Goal: Information Seeking & Learning: Learn about a topic

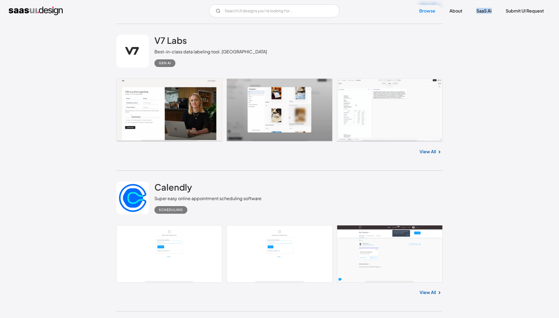
scroll to position [3790, 0]
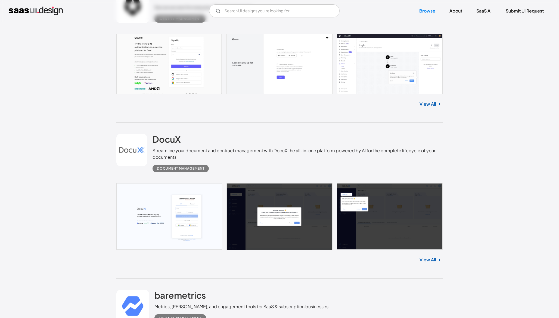
drag, startPoint x: 557, startPoint y: 112, endPoint x: 559, endPoint y: 50, distance: 61.8
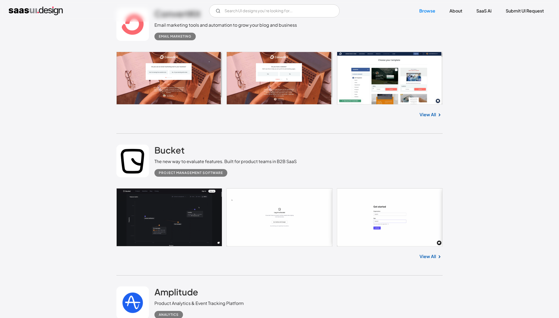
scroll to position [0, 0]
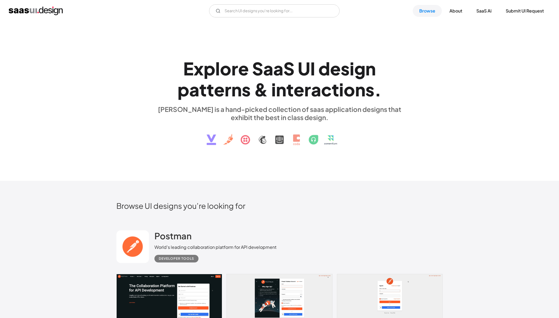
drag, startPoint x: 559, startPoint y: 50, endPoint x: 559, endPoint y: -27, distance: 77.2
click at [559, 0] on html "V7 Labs Gen AI Application Design Best-in-class data labeling tool. GenAI Close…" at bounding box center [279, 159] width 559 height 318
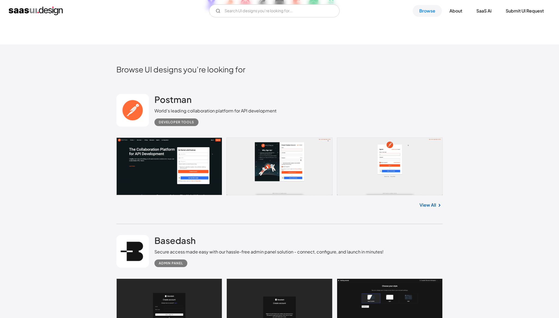
scroll to position [132, 0]
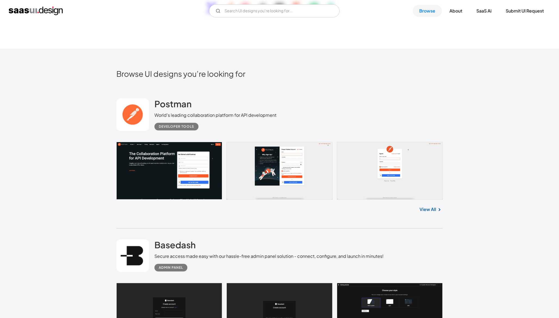
click at [434, 212] on link "View All" at bounding box center [428, 209] width 17 height 7
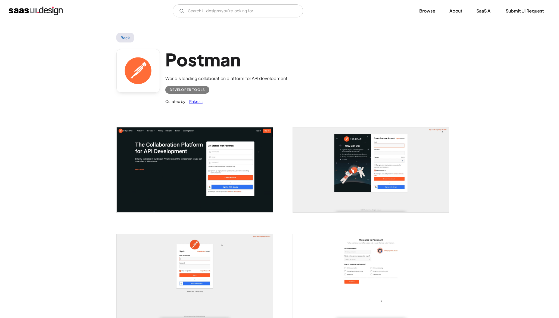
click at [228, 169] on img "open lightbox" at bounding box center [195, 169] width 156 height 85
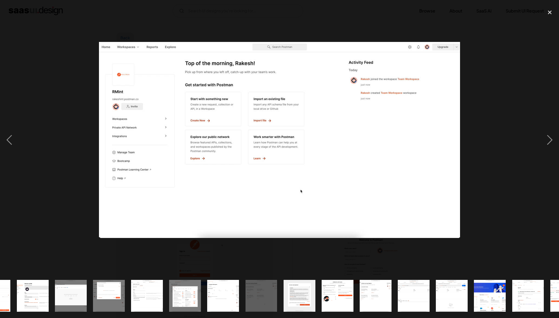
scroll to position [0, 400]
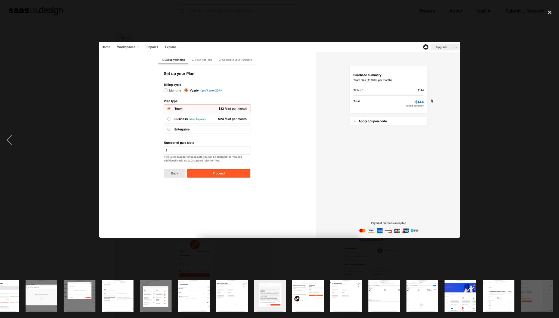
click at [127, 31] on div at bounding box center [279, 139] width 559 height 267
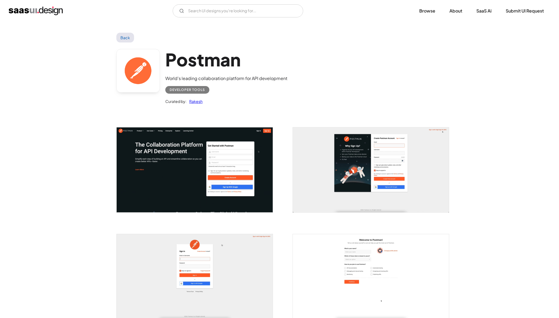
scroll to position [0, 0]
click at [129, 36] on link "Back" at bounding box center [125, 38] width 18 height 10
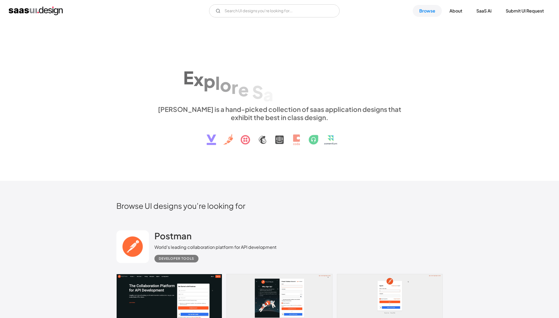
scroll to position [143, 0]
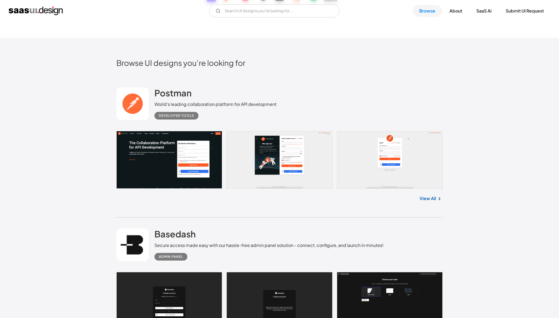
click at [433, 73] on div "Browse UI designs you’re looking for" at bounding box center [279, 67] width 326 height 18
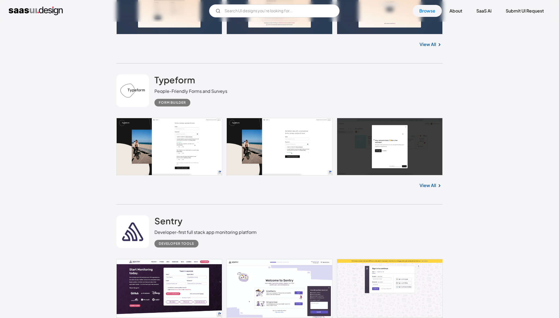
scroll to position [600, 0]
